Goal: Information Seeking & Learning: Learn about a topic

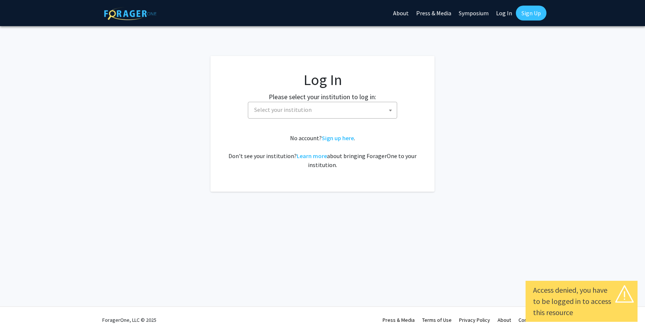
select select
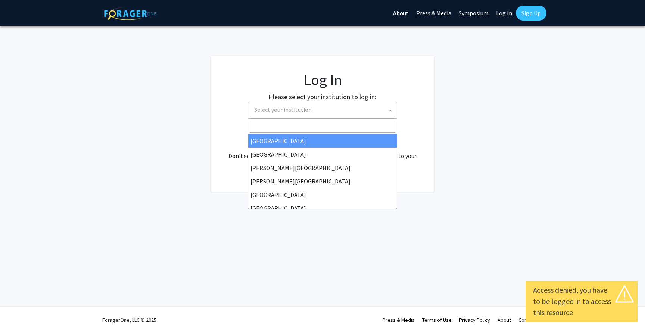
click at [330, 117] on span "Select your institution" at bounding box center [324, 109] width 146 height 15
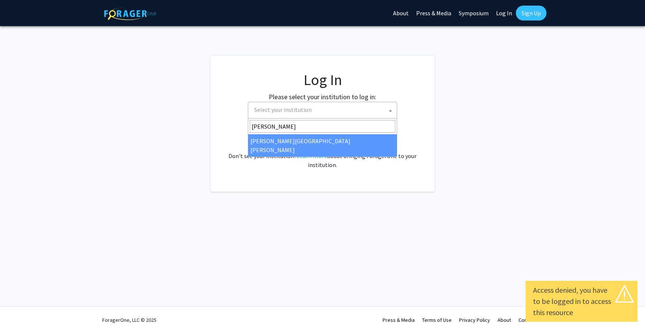
type input "[PERSON_NAME]"
select select "1"
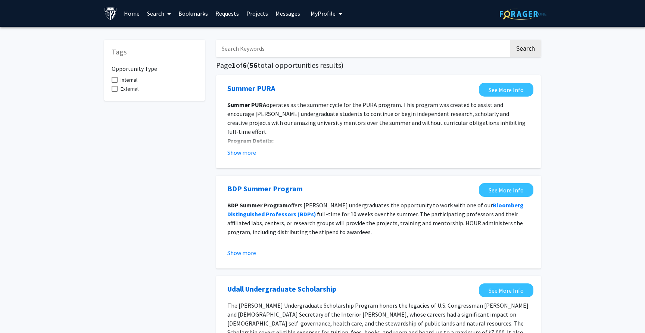
click at [130, 81] on span "Internal" at bounding box center [129, 79] width 17 height 9
click at [115, 83] on input "Internal" at bounding box center [114, 83] width 0 height 0
checkbox input "true"
click at [130, 91] on span "External" at bounding box center [130, 88] width 18 height 9
click at [115, 92] on input "External" at bounding box center [114, 92] width 0 height 0
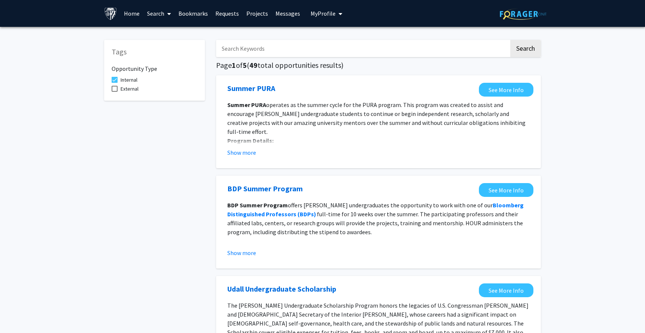
checkbox input "true"
click at [128, 83] on span "Internal" at bounding box center [129, 79] width 17 height 9
click at [115, 83] on input "Internal" at bounding box center [114, 83] width 0 height 0
checkbox input "false"
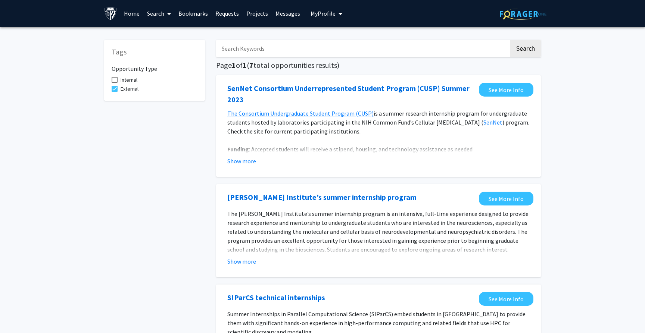
click at [128, 87] on span "External" at bounding box center [130, 88] width 18 height 9
click at [115, 92] on input "External" at bounding box center [114, 92] width 0 height 0
checkbox input "false"
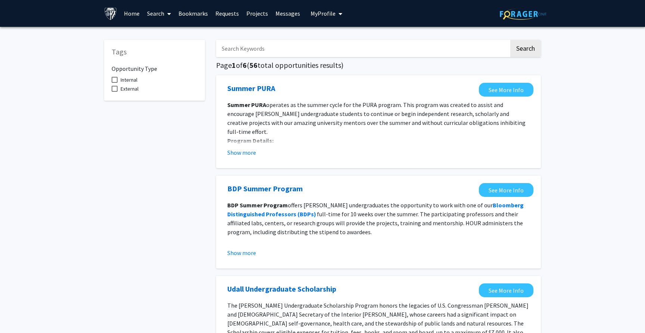
click at [247, 16] on link "Projects" at bounding box center [257, 13] width 29 height 26
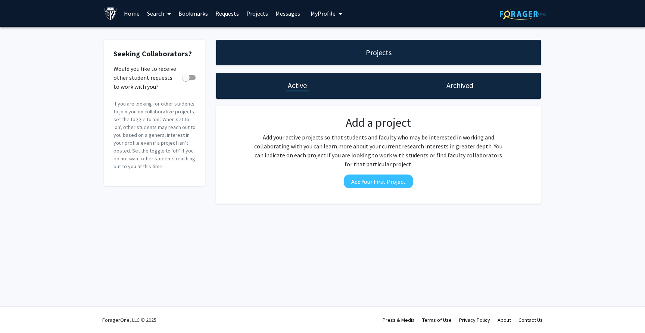
click at [220, 12] on link "Requests" at bounding box center [227, 13] width 31 height 26
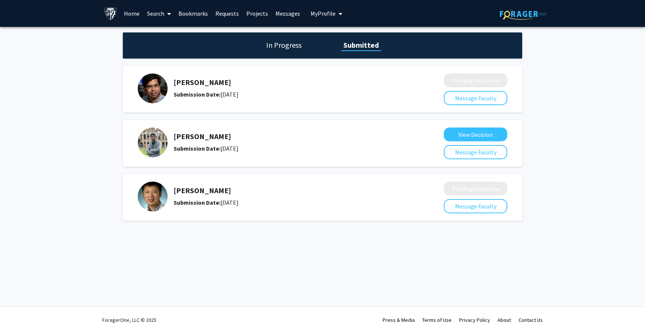
click at [201, 12] on link "Bookmarks" at bounding box center [193, 13] width 37 height 26
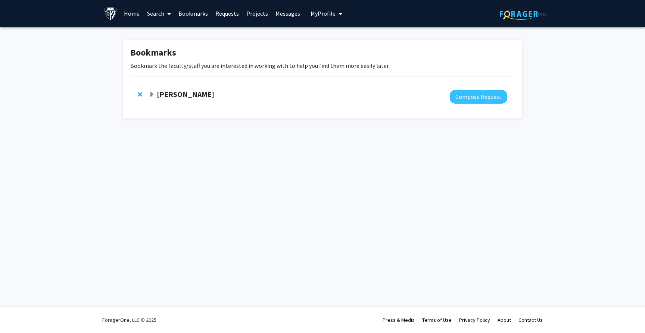
click at [232, 16] on link "Requests" at bounding box center [227, 13] width 31 height 26
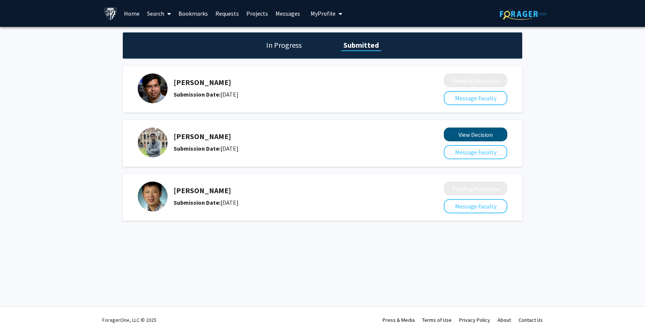
click at [490, 134] on button "View Decision" at bounding box center [475, 135] width 63 height 14
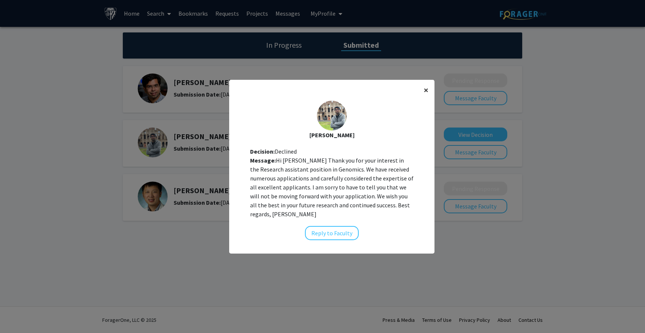
click at [425, 95] on span "×" at bounding box center [426, 90] width 5 height 12
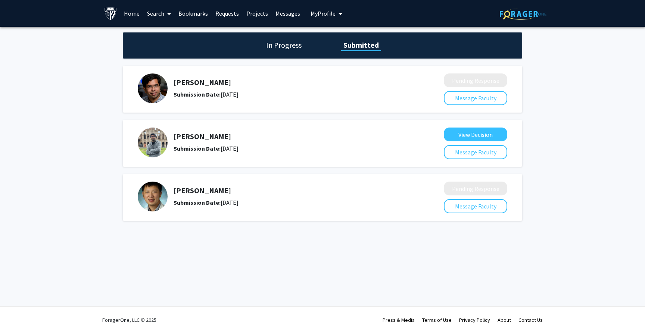
click at [187, 15] on link "Bookmarks" at bounding box center [193, 13] width 37 height 26
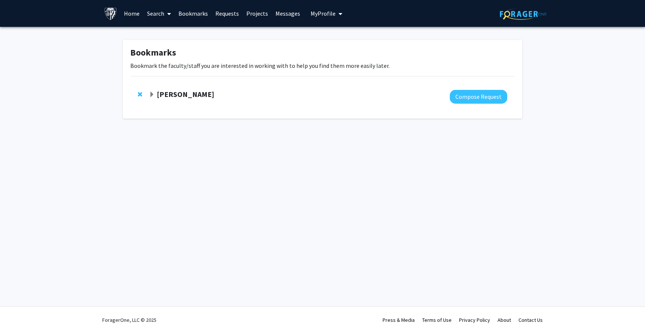
click at [223, 16] on link "Requests" at bounding box center [227, 13] width 31 height 26
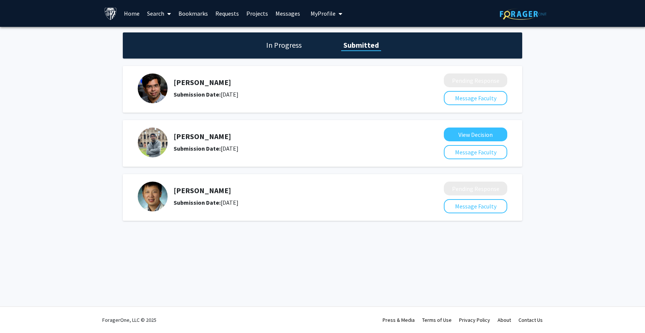
click at [133, 14] on link "Home" at bounding box center [131, 13] width 23 height 26
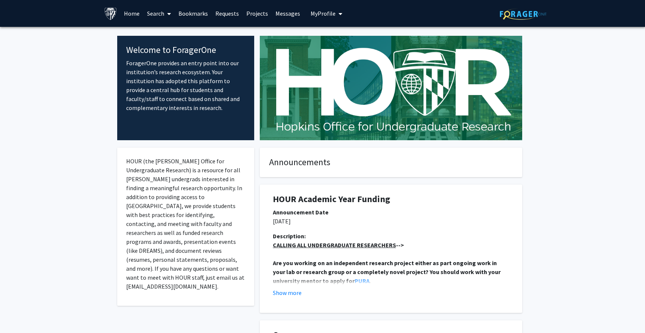
click at [165, 13] on span at bounding box center [167, 14] width 7 height 26
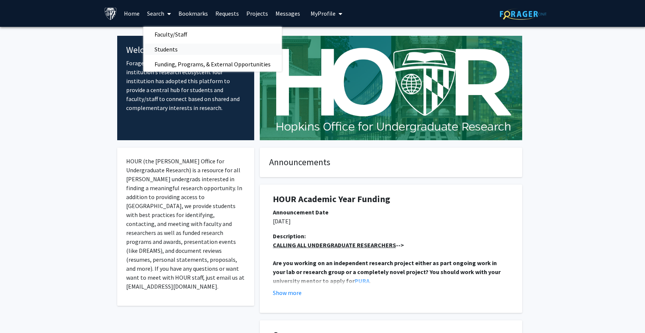
click at [176, 49] on span "Students" at bounding box center [166, 49] width 46 height 15
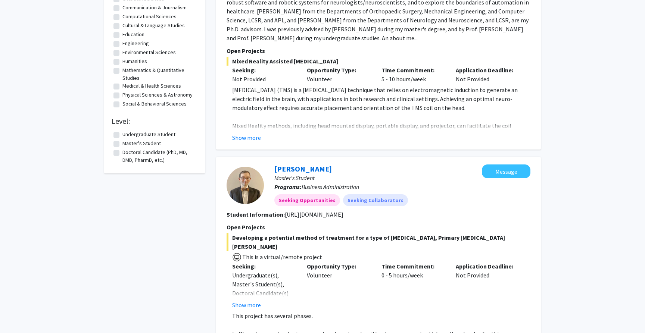
scroll to position [202, 0]
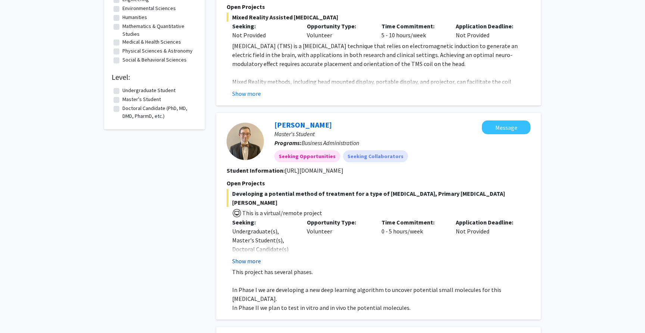
click at [252, 257] on button "Show more" at bounding box center [246, 261] width 29 height 9
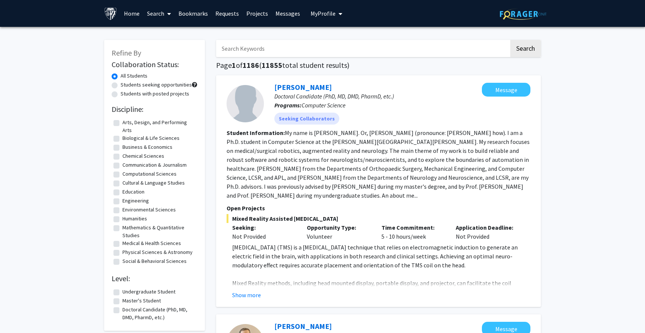
scroll to position [0, 0]
click at [159, 96] on label "Students with posted projects" at bounding box center [155, 94] width 69 height 8
click at [125, 95] on input "Students with posted projects" at bounding box center [123, 92] width 5 height 5
radio input "true"
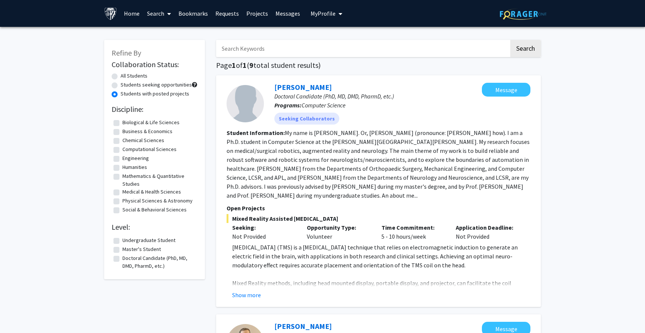
click at [144, 77] on label "All Students" at bounding box center [134, 76] width 27 height 8
click at [125, 77] on input "All Students" at bounding box center [123, 74] width 5 height 5
radio input "true"
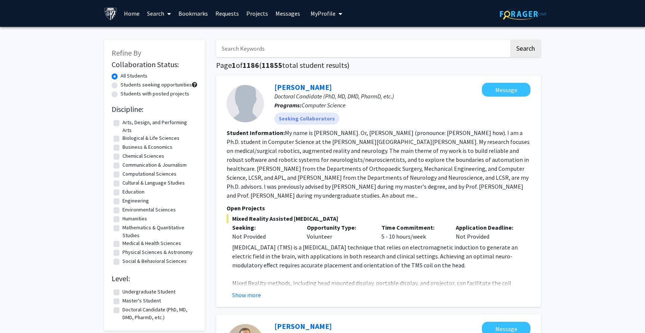
click at [146, 85] on label "Students seeking opportunities" at bounding box center [156, 85] width 71 height 8
click at [125, 85] on input "Students seeking opportunities" at bounding box center [123, 83] width 5 height 5
radio input "true"
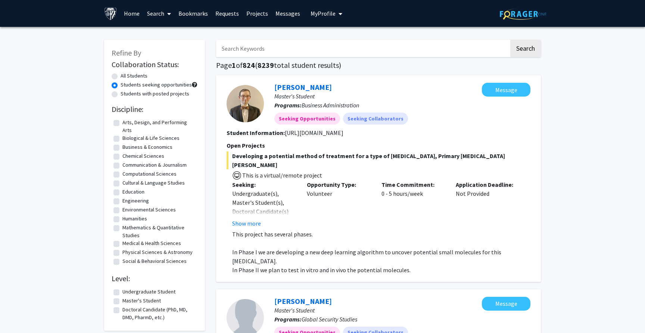
click at [142, 78] on label "All Students" at bounding box center [134, 76] width 27 height 8
click at [125, 77] on input "All Students" at bounding box center [123, 74] width 5 height 5
radio input "true"
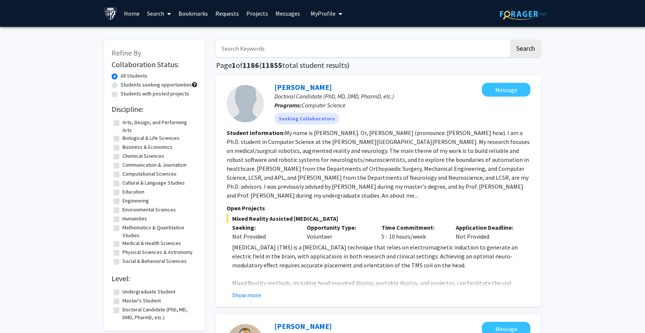
click at [146, 202] on label "Engineering" at bounding box center [135, 201] width 27 height 8
click at [127, 202] on input "Engineering" at bounding box center [124, 199] width 5 height 5
checkbox input "true"
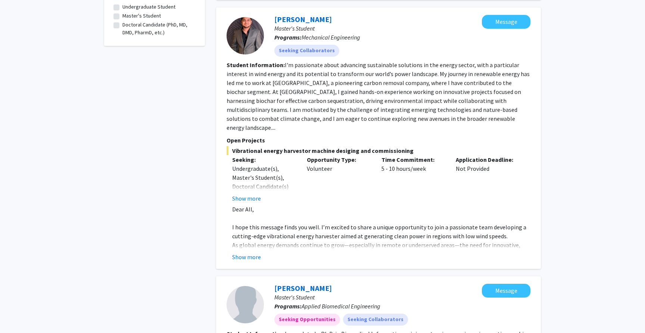
scroll to position [280, 0]
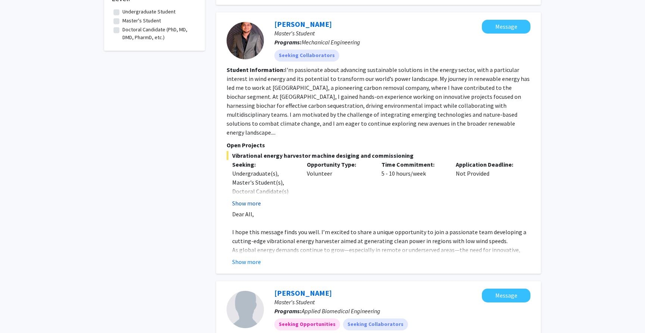
click at [249, 199] on button "Show more" at bounding box center [246, 203] width 29 height 9
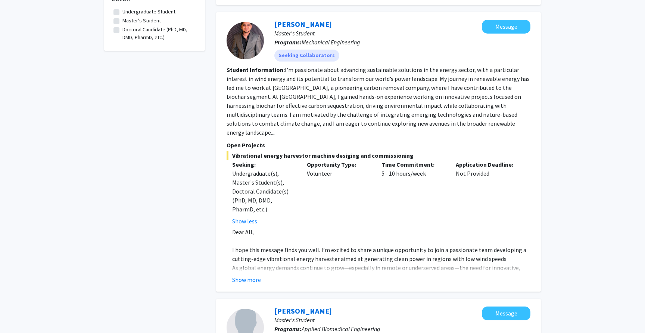
click at [247, 267] on fg-read-more "Dear All, I hope this message finds you well. I’m excited to share a unique opp…" at bounding box center [379, 256] width 304 height 57
click at [246, 276] on button "Show more" at bounding box center [246, 280] width 29 height 9
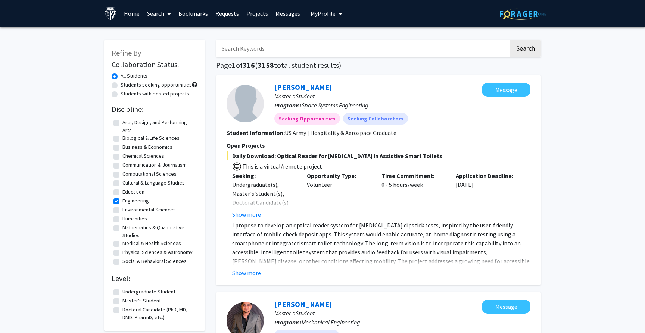
scroll to position [0, 0]
click at [248, 273] on button "Show more" at bounding box center [246, 273] width 29 height 9
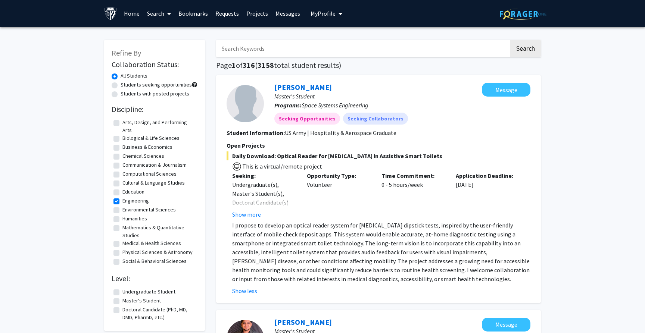
click at [257, 16] on link "Projects" at bounding box center [257, 13] width 29 height 26
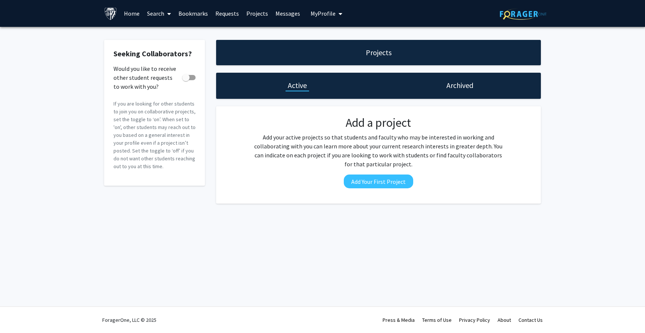
click at [227, 17] on link "Requests" at bounding box center [227, 13] width 31 height 26
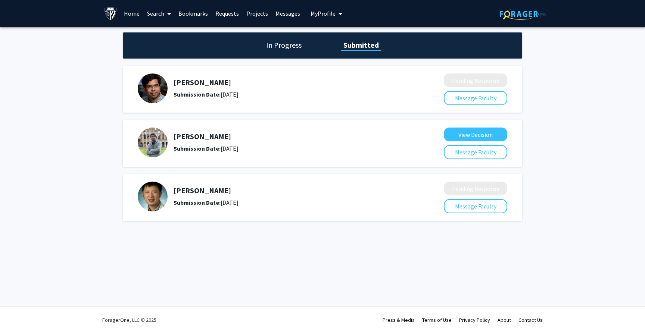
click at [195, 17] on link "Bookmarks" at bounding box center [193, 13] width 37 height 26
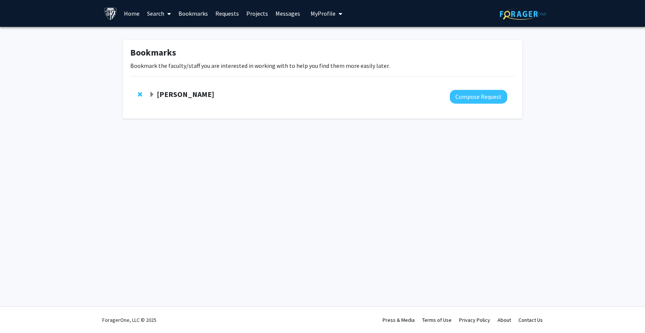
click at [161, 15] on link "Search" at bounding box center [158, 13] width 31 height 26
click at [173, 33] on span "Faculty/Staff" at bounding box center [170, 34] width 55 height 15
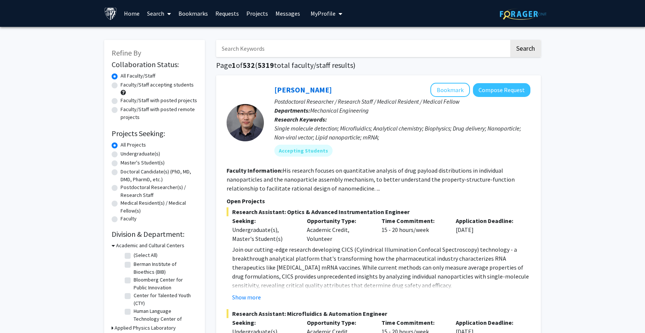
scroll to position [3, 0]
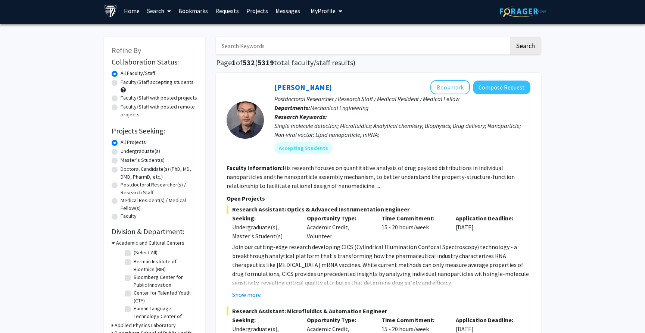
click at [158, 83] on label "Faculty/Staff accepting students" at bounding box center [157, 82] width 73 height 8
click at [125, 83] on input "Faculty/Staff accepting students" at bounding box center [123, 80] width 5 height 5
radio input "true"
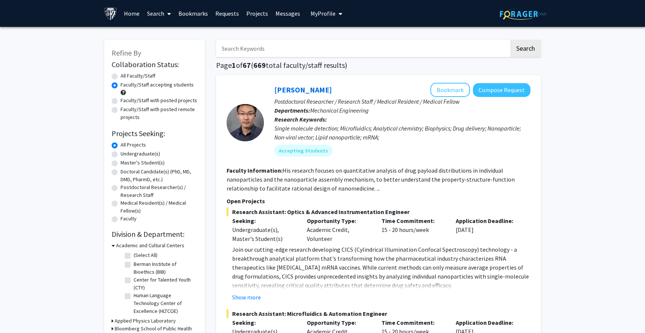
click at [170, 105] on label "Faculty/Staff with posted projects" at bounding box center [159, 101] width 77 height 8
click at [125, 102] on input "Faculty/Staff with posted projects" at bounding box center [123, 99] width 5 height 5
radio input "true"
click at [169, 113] on label "Faculty/Staff with posted remote projects" at bounding box center [159, 114] width 77 height 16
click at [125, 111] on input "Faculty/Staff with posted remote projects" at bounding box center [123, 108] width 5 height 5
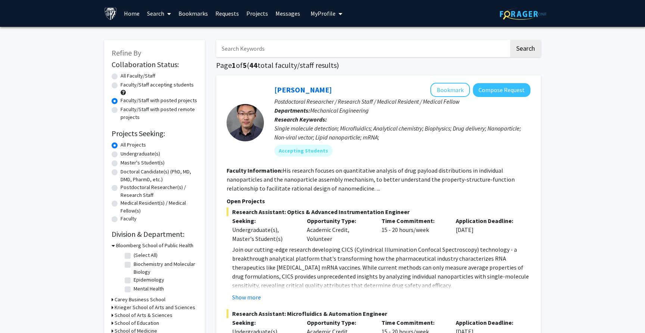
radio input "true"
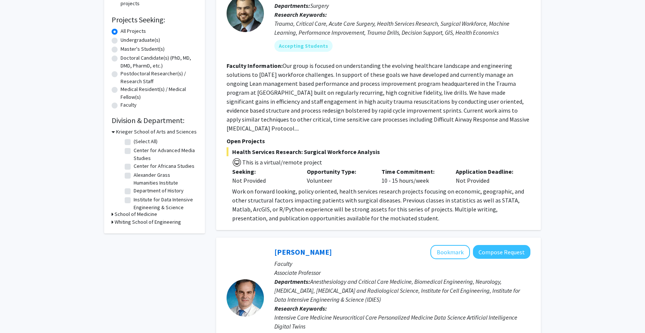
scroll to position [121, 0]
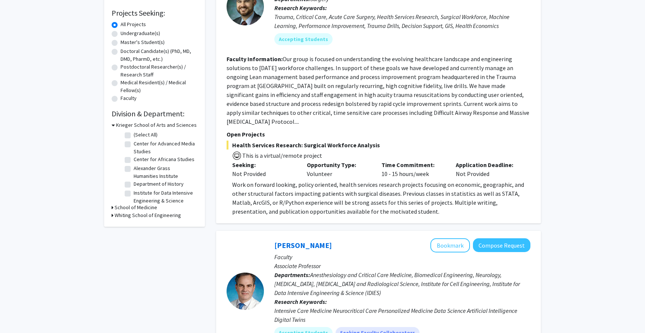
click at [125, 127] on h3 "Krieger School of Arts and Sciences" at bounding box center [156, 125] width 81 height 8
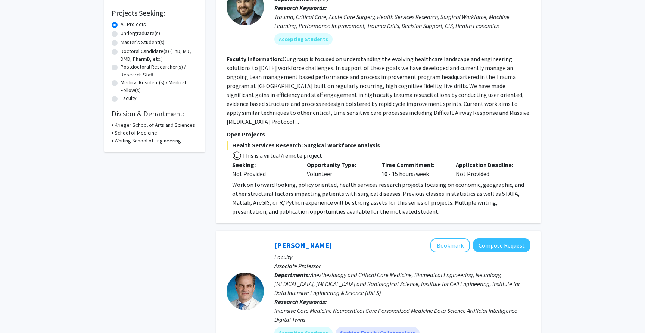
click at [132, 145] on h3 "Whiting School of Engineering" at bounding box center [148, 141] width 66 height 8
click at [144, 155] on label "Electrical and Computer Engineering" at bounding box center [165, 155] width 62 height 16
click at [139, 152] on input "Electrical and Computer Engineering" at bounding box center [136, 149] width 5 height 5
checkbox input "true"
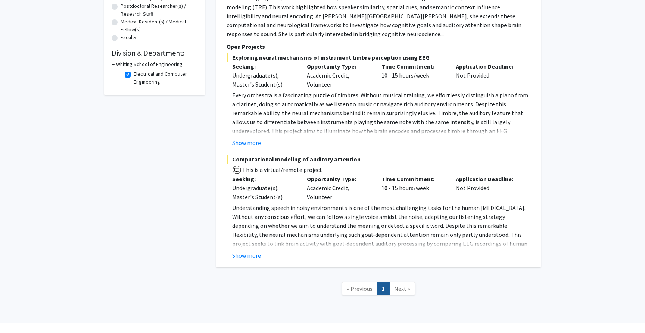
scroll to position [181, 0]
click at [253, 252] on button "Show more" at bounding box center [246, 256] width 29 height 9
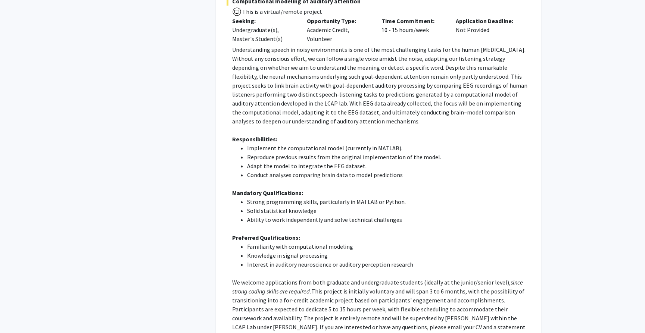
scroll to position [358, 0]
